Goal: Task Accomplishment & Management: Complete application form

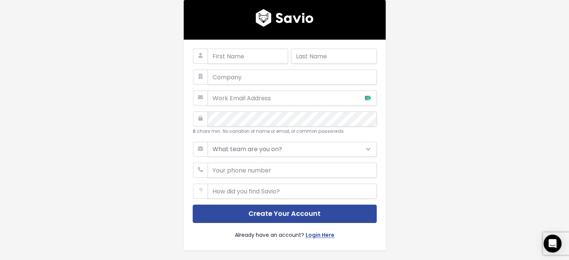
click at [237, 67] on div at bounding box center [240, 59] width 95 height 21
click at [239, 57] on input "text" at bounding box center [248, 56] width 80 height 15
type input "DAV"
type input "[PERSON_NAME]"
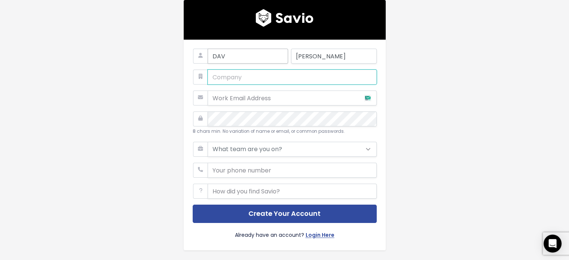
type input "AQ"
type input "[EMAIL_ADDRESS][DOMAIN_NAME]"
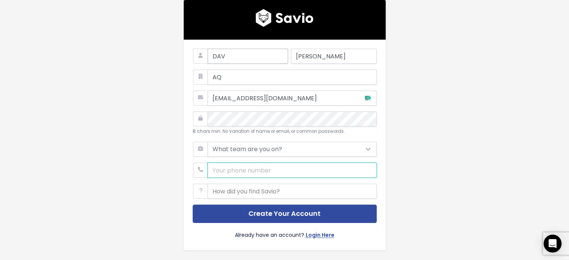
type input "3322076524"
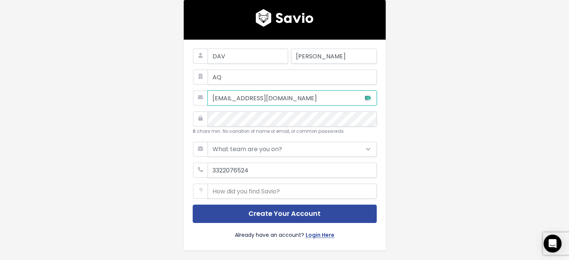
click at [243, 100] on input "[EMAIL_ADDRESS][DOMAIN_NAME]" at bounding box center [292, 97] width 169 height 15
paste input "valluiogino"
type input "[EMAIL_ADDRESS][DOMAIN_NAME]"
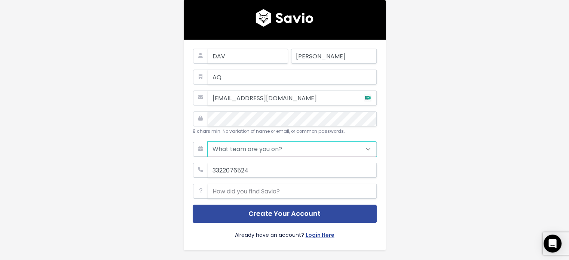
drag, startPoint x: 220, startPoint y: 147, endPoint x: 220, endPoint y: 153, distance: 6.0
click at [220, 147] on select "What team are you on? Support Product Sales Customer Success Marketing Other" at bounding box center [292, 149] width 169 height 15
select select "SUPPORT"
click at [208, 142] on select "What team are you on? Support Product Sales Customer Success Marketing Other" at bounding box center [292, 149] width 169 height 15
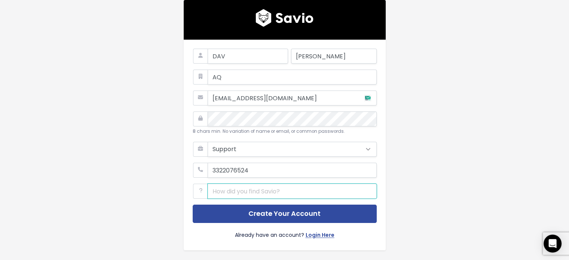
click at [221, 191] on input "text" at bounding box center [292, 191] width 169 height 15
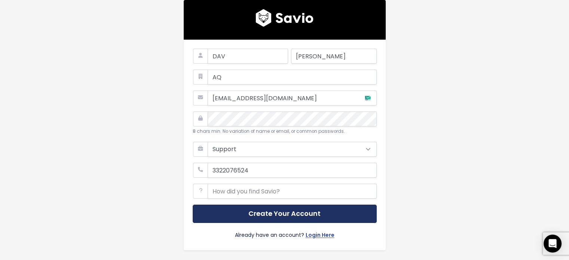
click at [230, 209] on button "Create Your Account" at bounding box center [285, 214] width 184 height 18
